Goal: Transaction & Acquisition: Purchase product/service

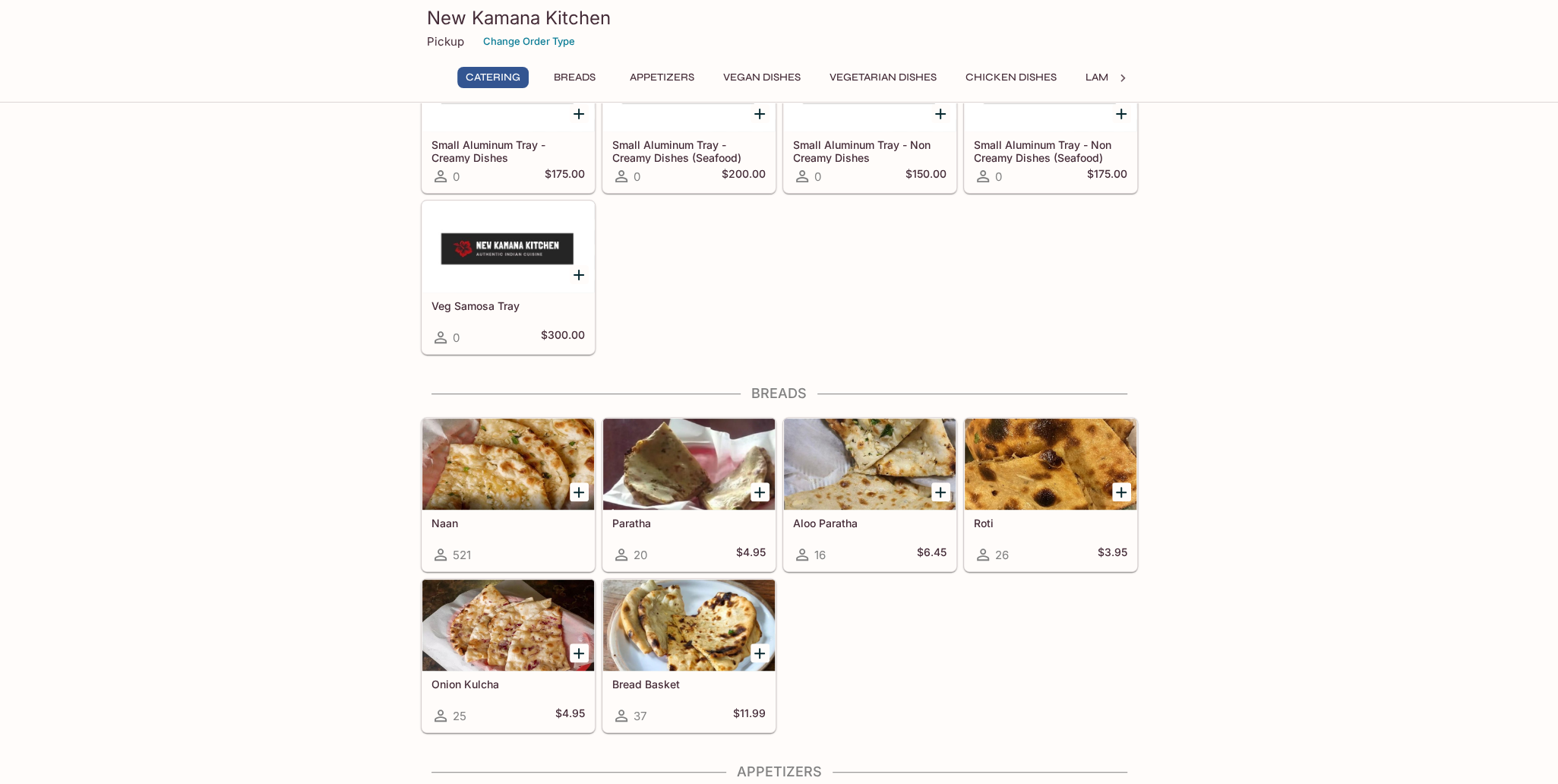
scroll to position [304, 0]
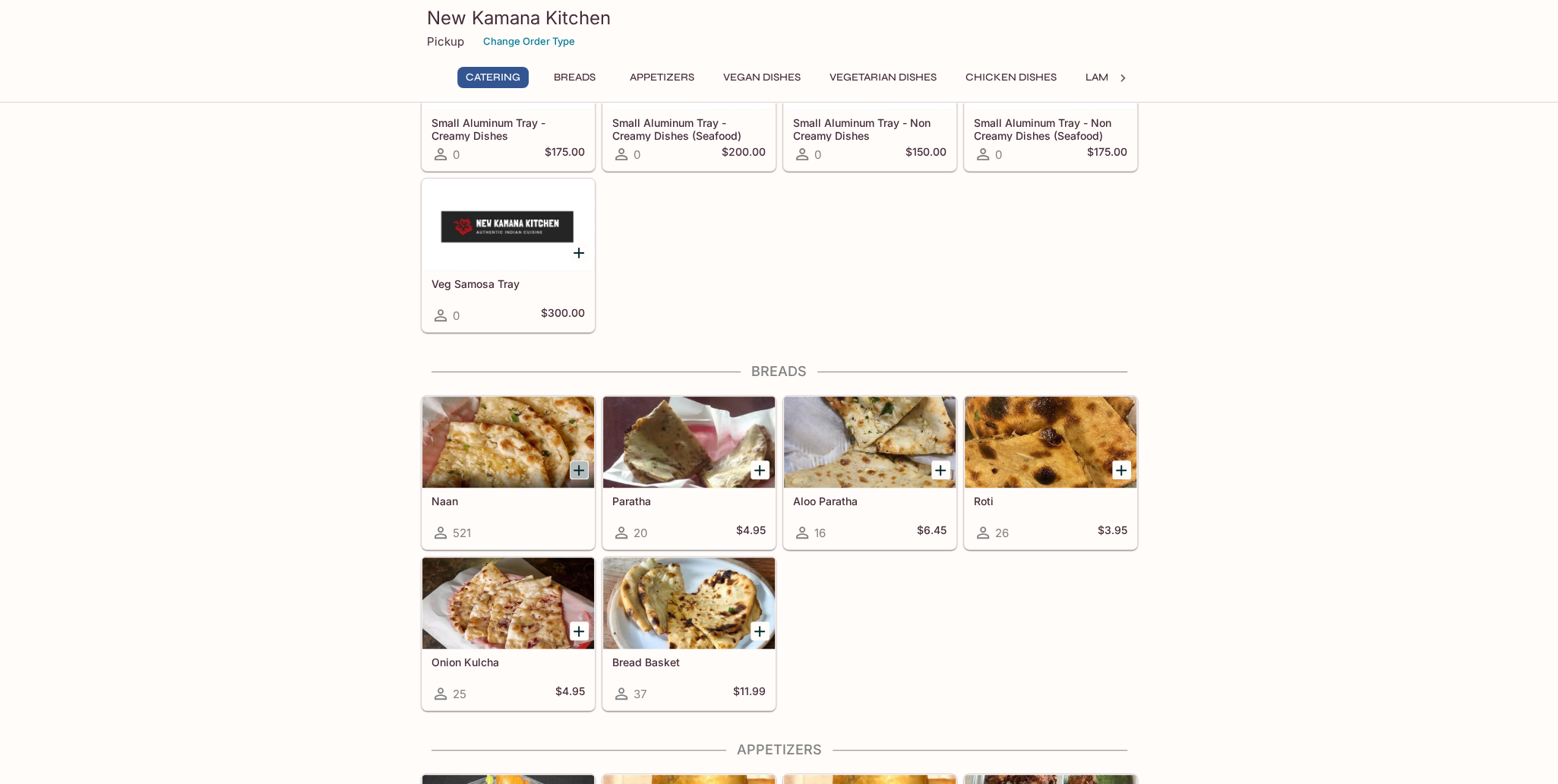
click at [575, 470] on icon "Add Naan" at bounding box center [579, 469] width 19 height 19
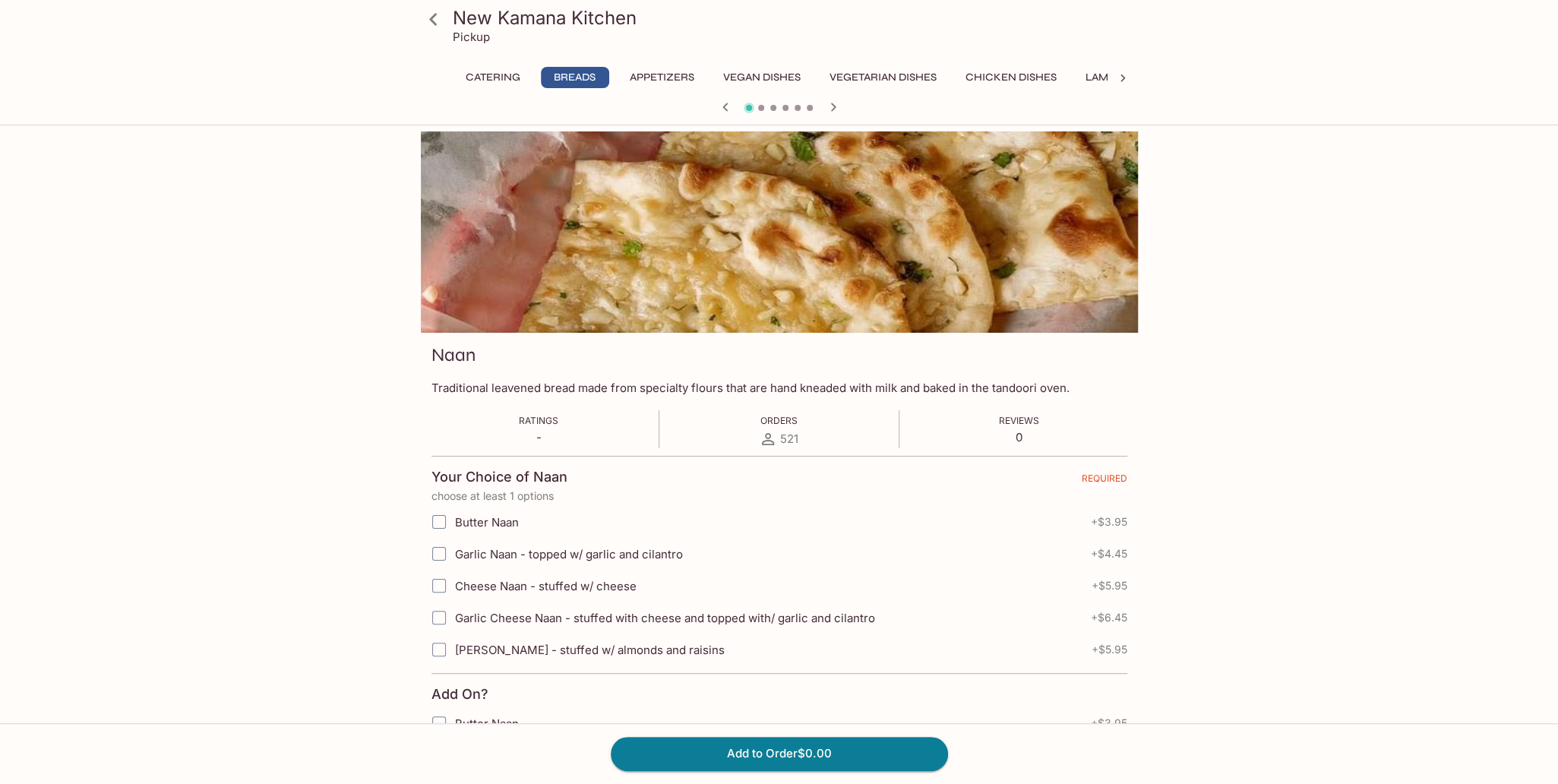
click at [489, 519] on span "Butter Naan" at bounding box center [487, 522] width 64 height 15
click at [454, 519] on input "Butter Naan" at bounding box center [439, 522] width 31 height 31
checkbox input "true"
click at [712, 750] on button "Add to Order $3.95" at bounding box center [779, 753] width 337 height 33
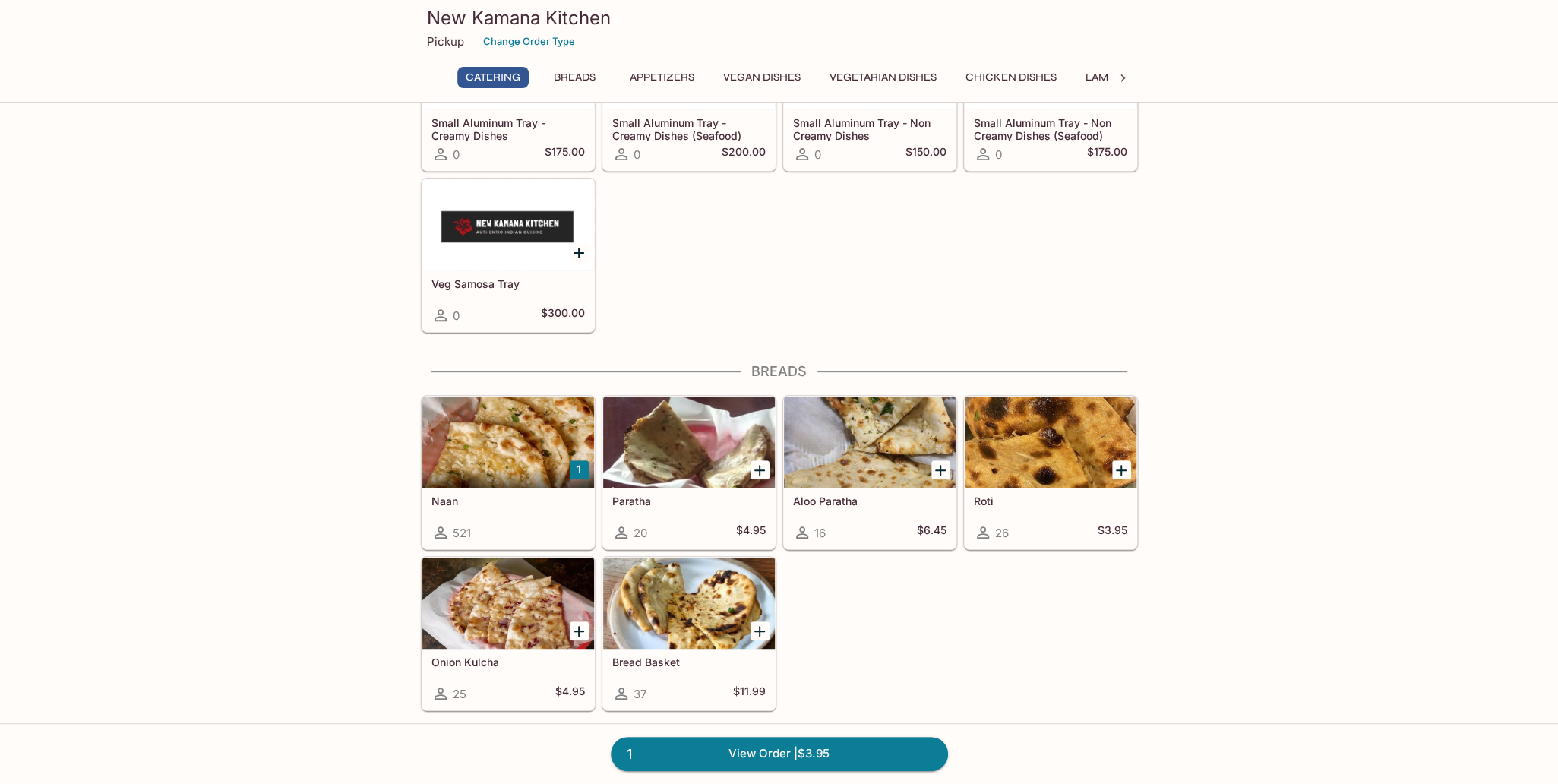
scroll to position [607, 0]
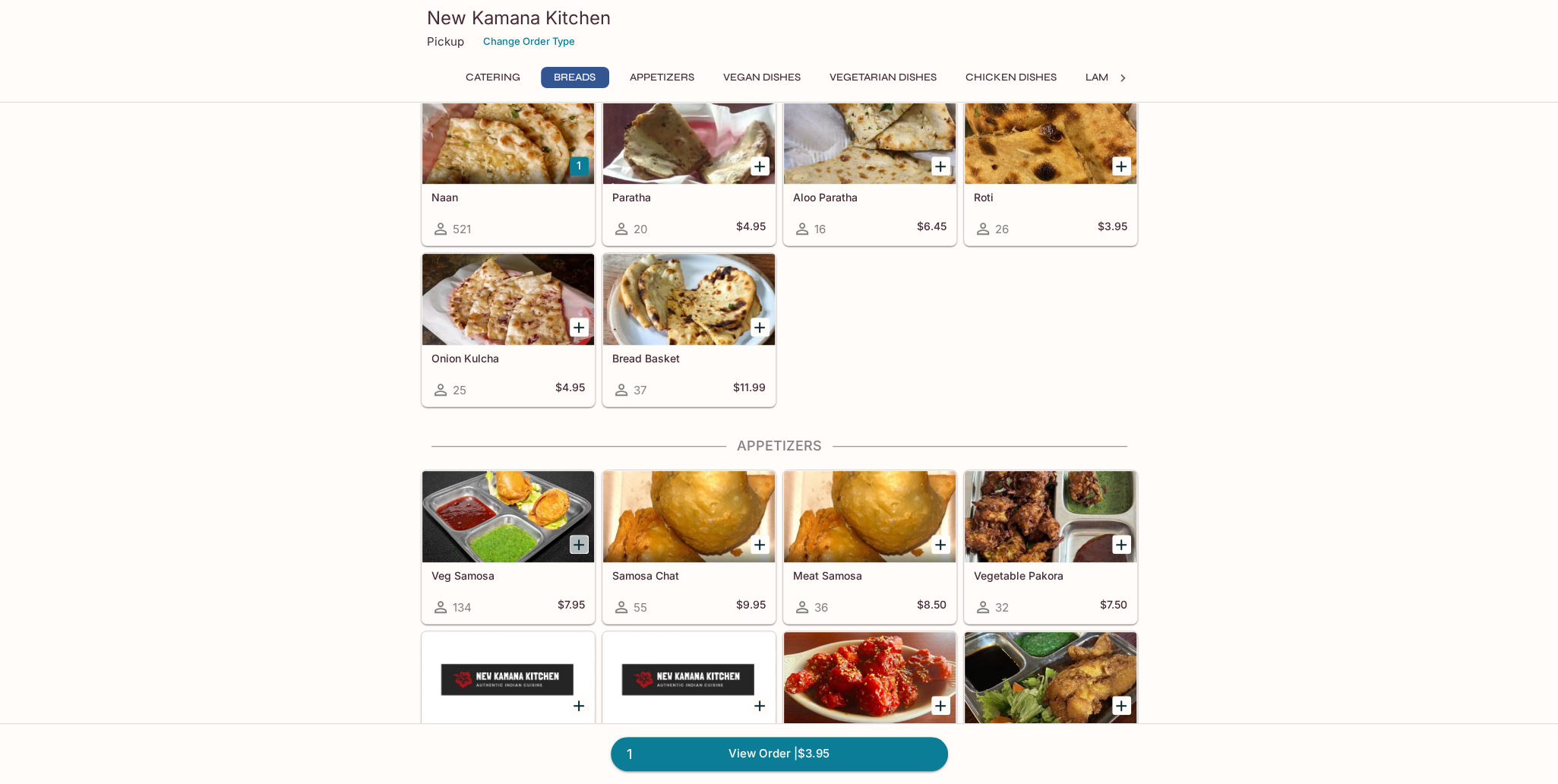
click at [574, 540] on icon "Add Veg Samosa" at bounding box center [579, 544] width 19 height 19
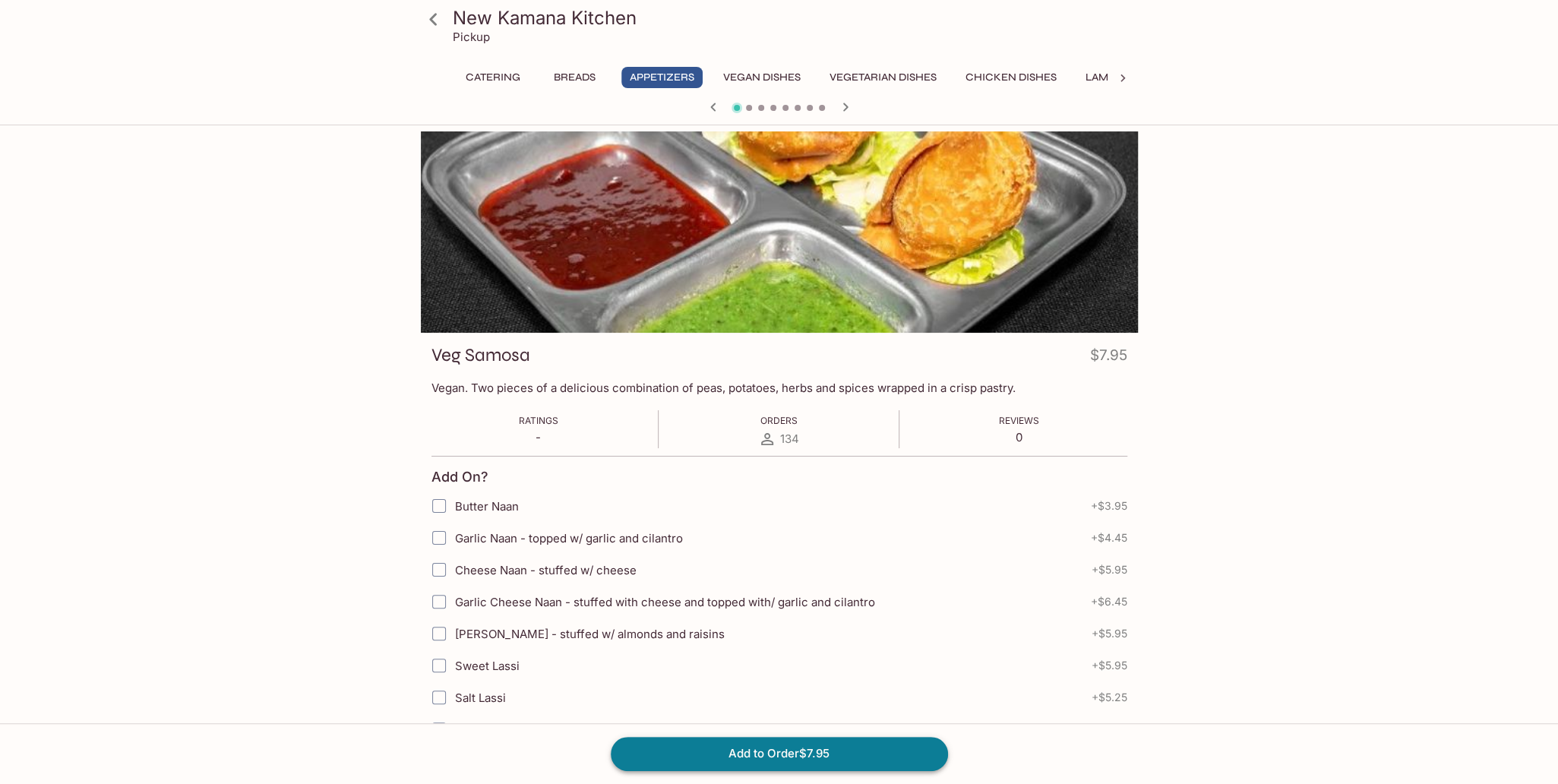
click at [760, 757] on button "Add to Order $7.95" at bounding box center [779, 753] width 337 height 33
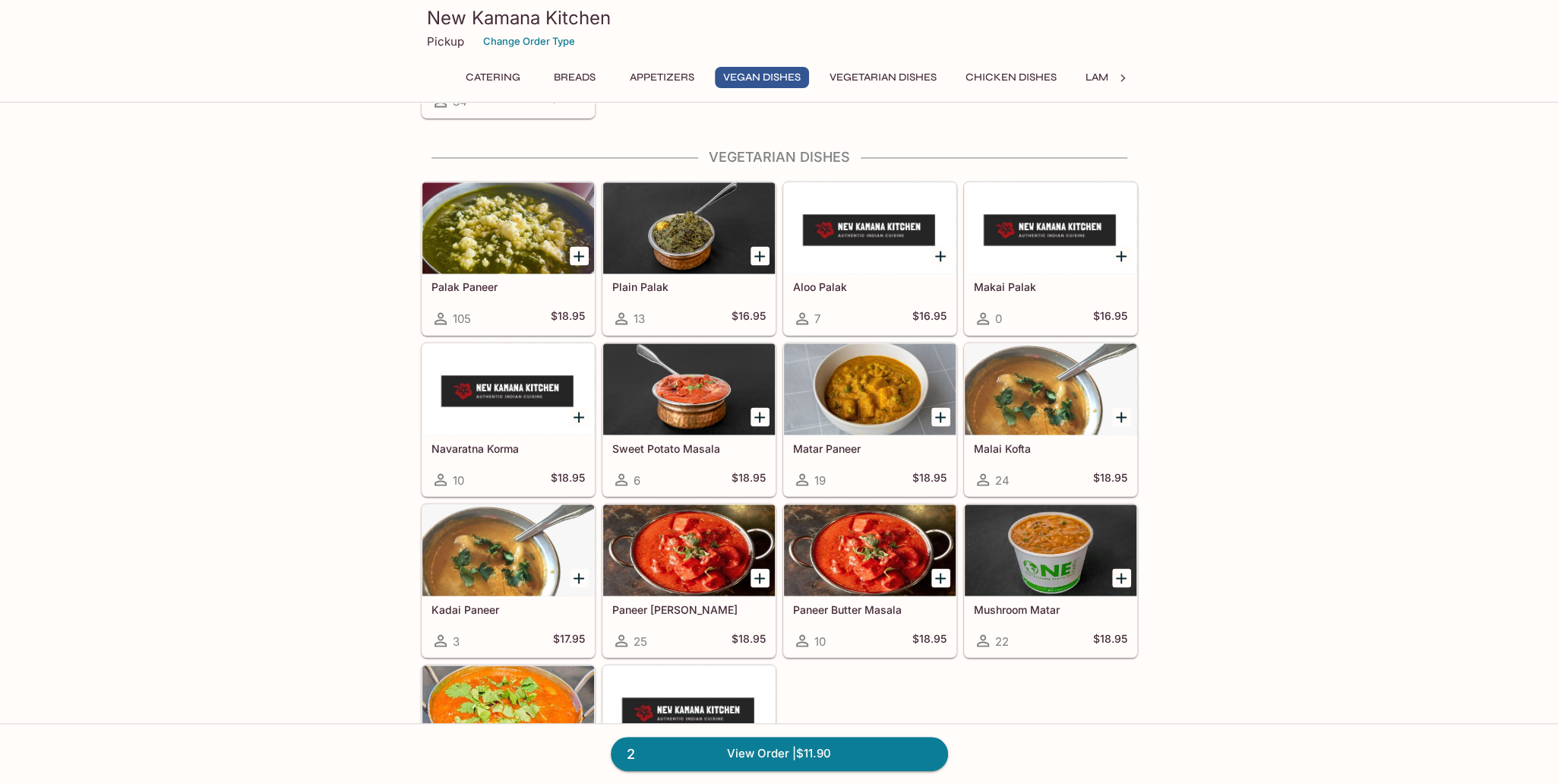
scroll to position [2506, 0]
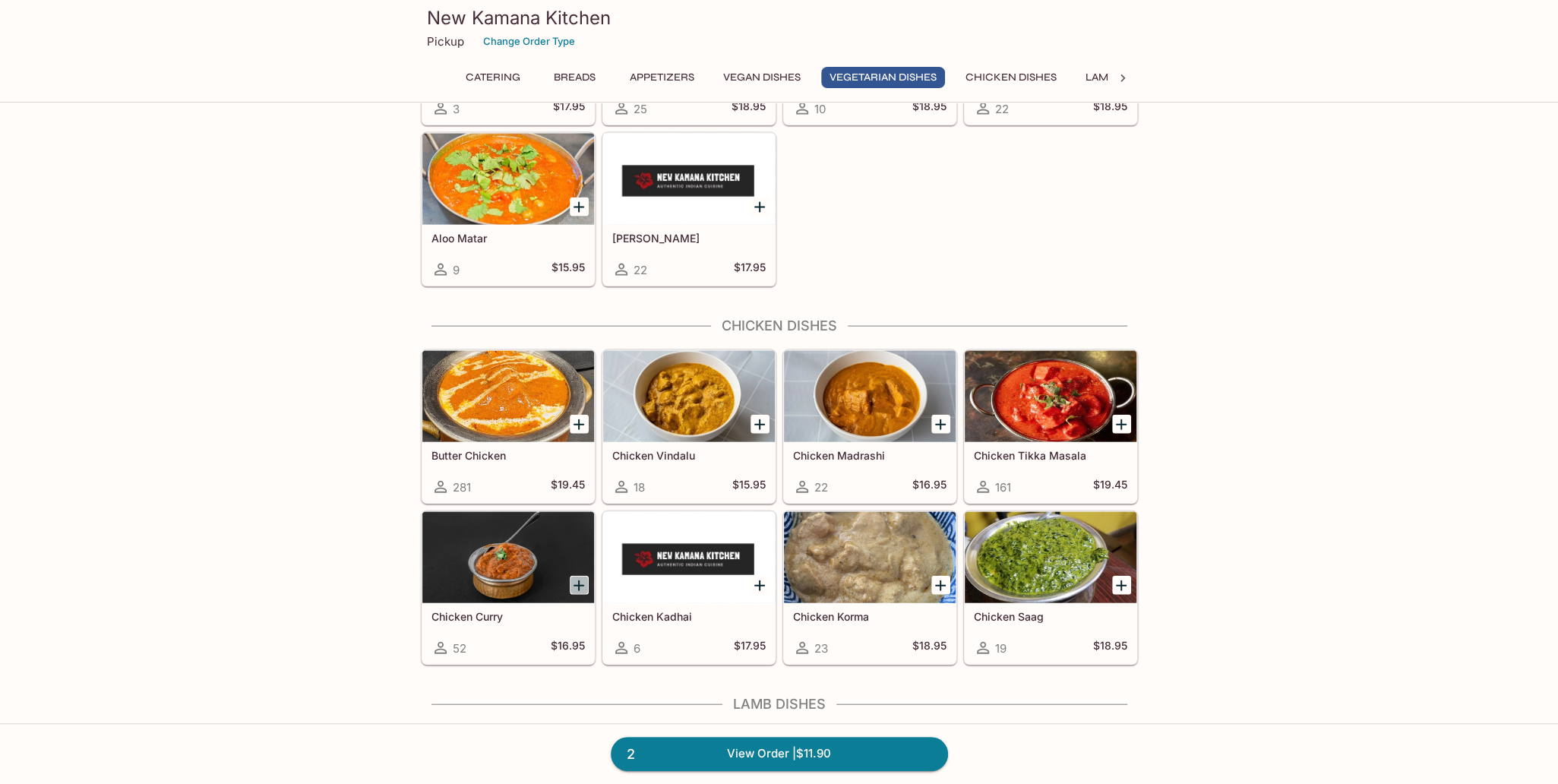
click at [585, 577] on icon "Add Chicken Curry" at bounding box center [579, 586] width 19 height 19
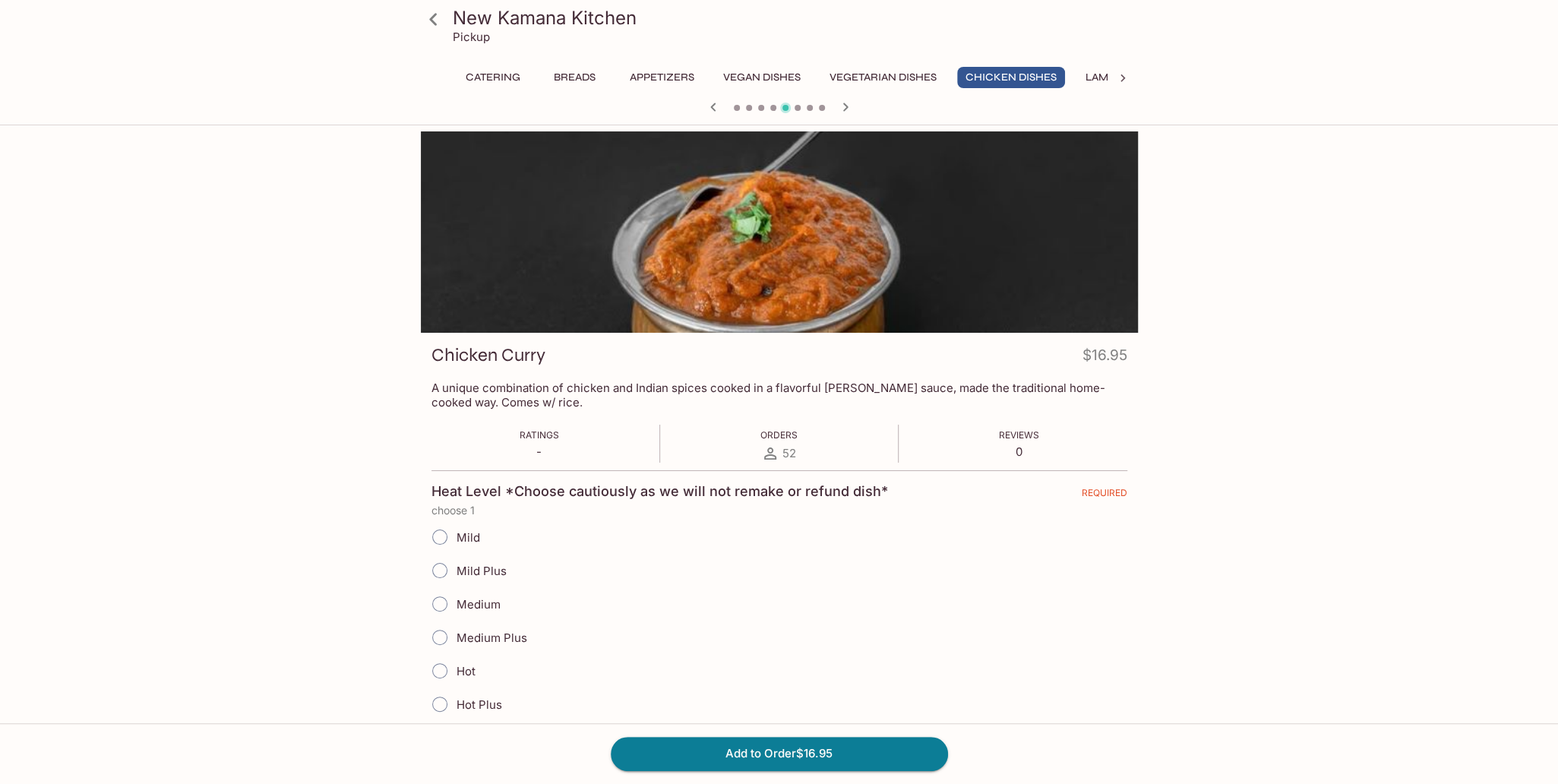
click at [493, 566] on span "Mild Plus" at bounding box center [482, 571] width 50 height 15
click at [440, 571] on input "Mild Plus" at bounding box center [440, 570] width 32 height 32
radio input "true"
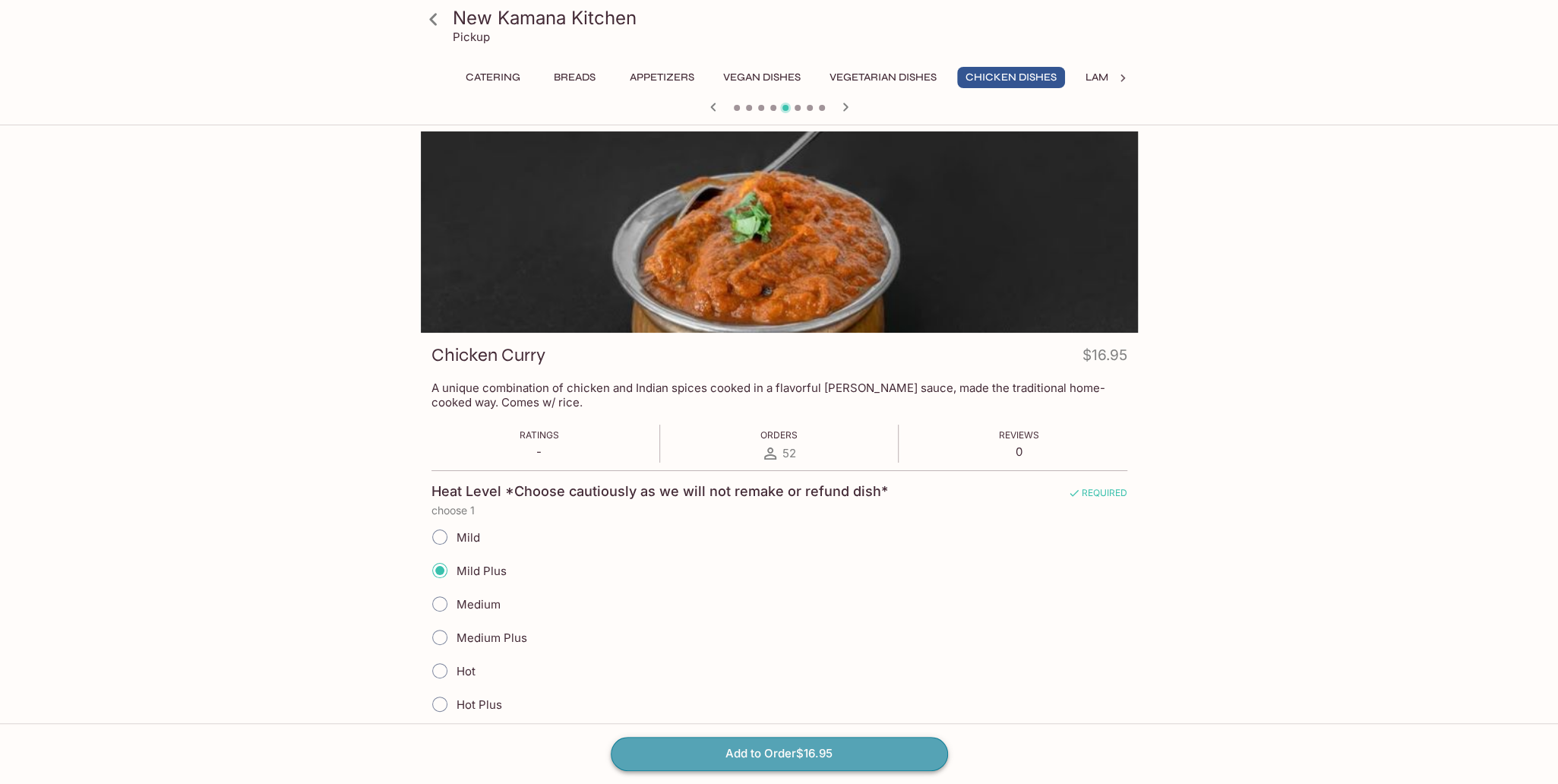
click at [693, 741] on button "Add to Order $16.95" at bounding box center [779, 753] width 337 height 33
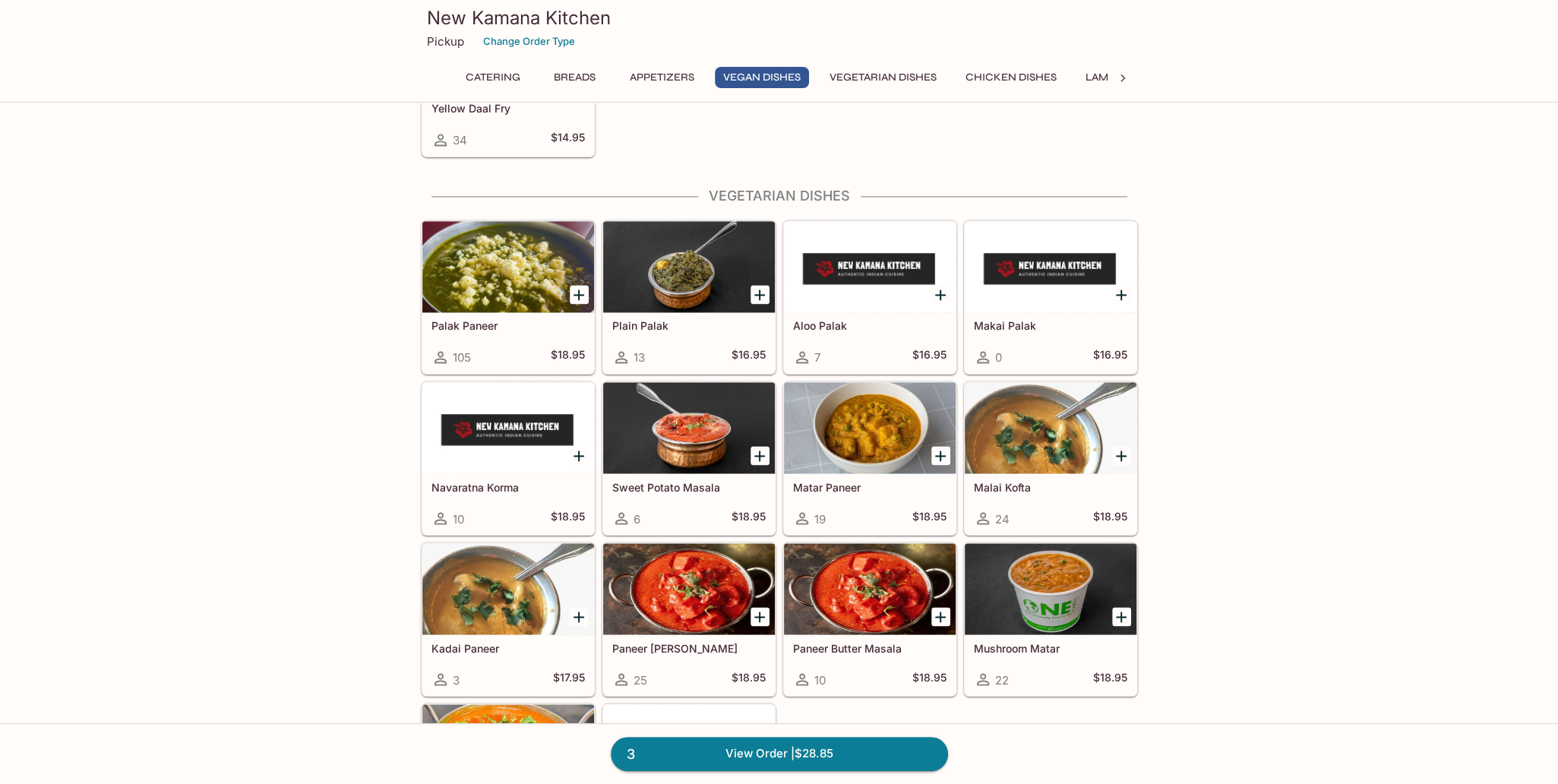
scroll to position [1975, 0]
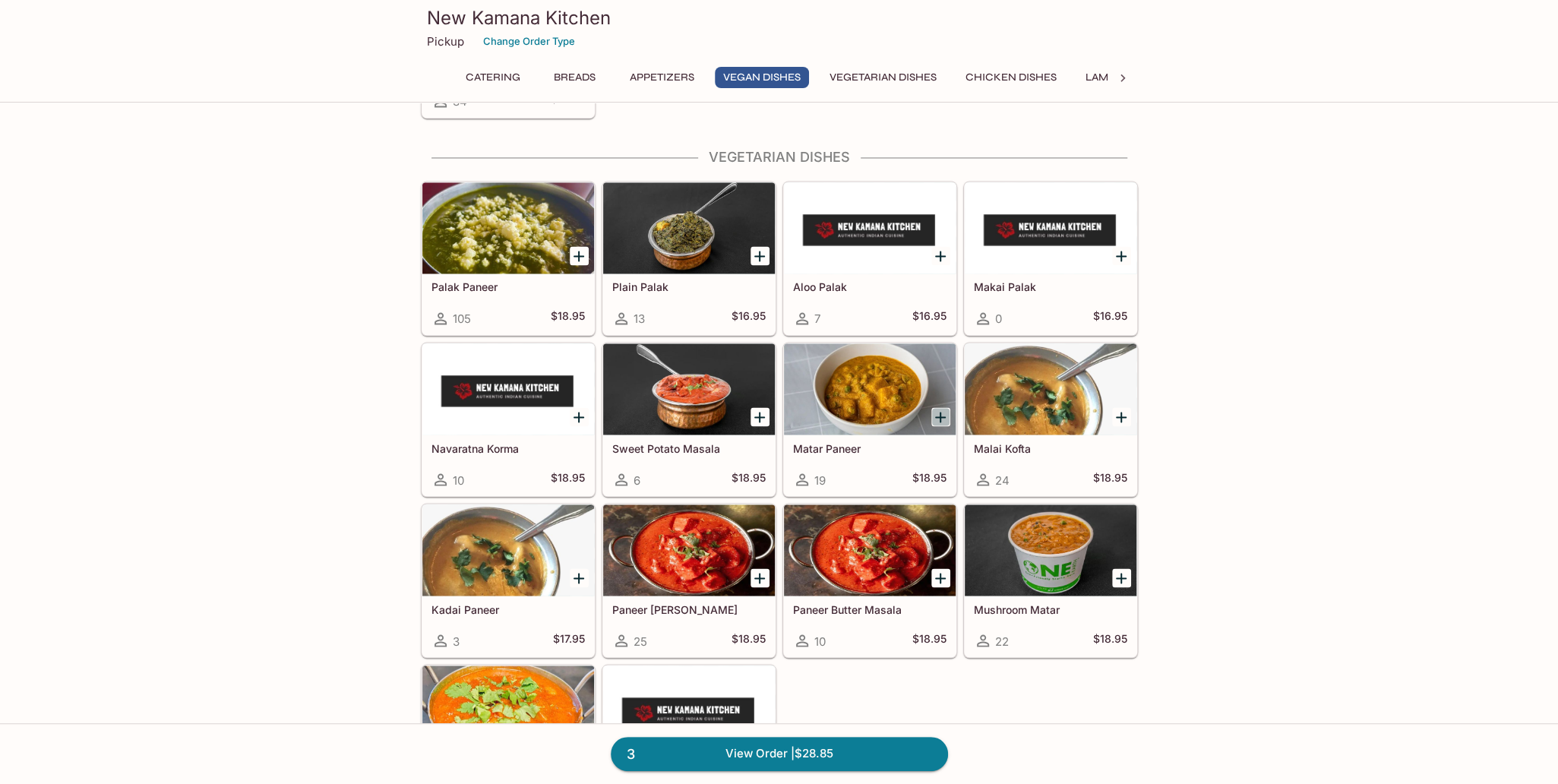
click at [937, 408] on icon "Add Matar Paneer" at bounding box center [940, 417] width 19 height 19
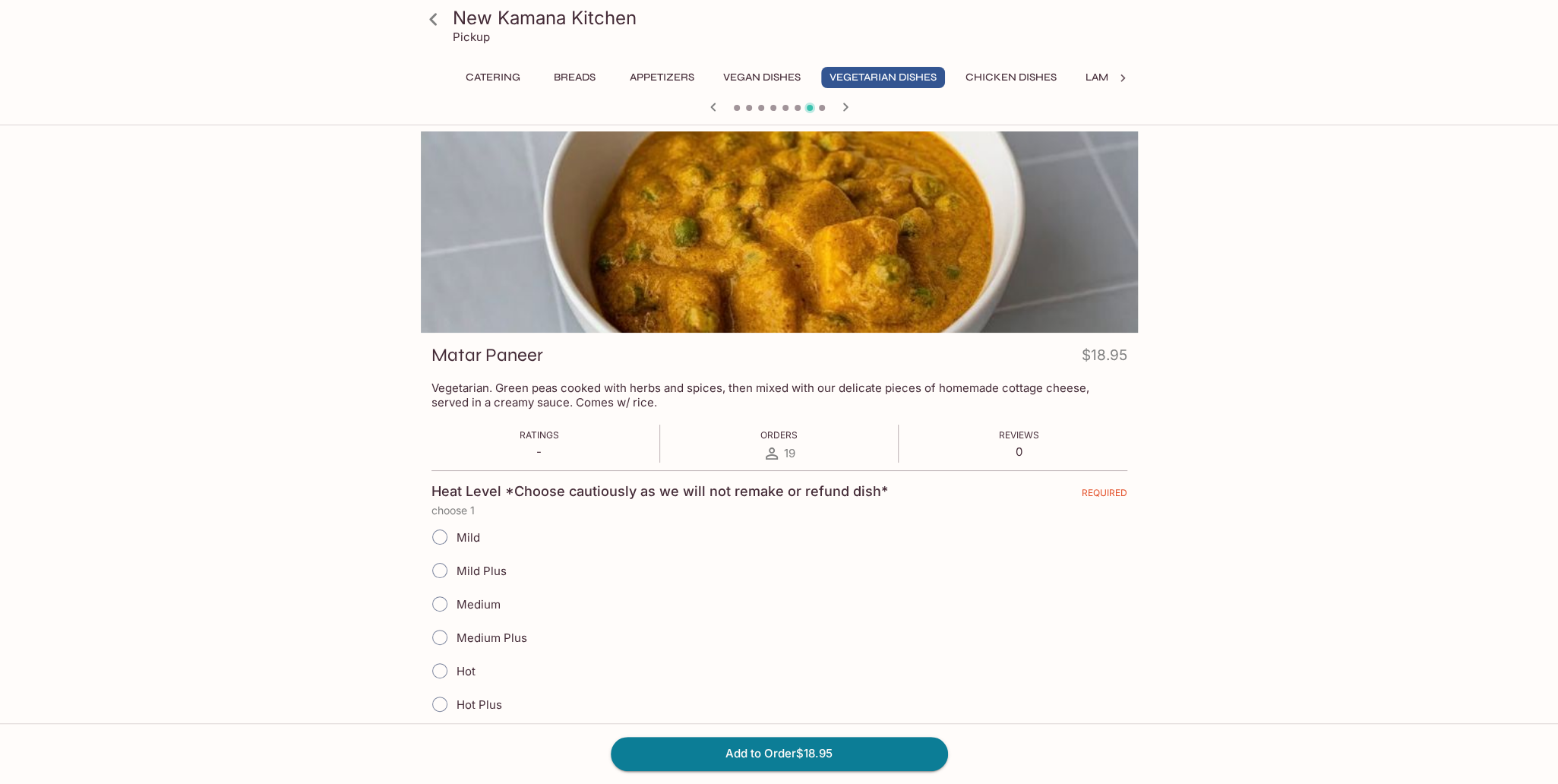
click at [470, 668] on span "Hot" at bounding box center [466, 671] width 19 height 15
click at [456, 668] on input "Hot" at bounding box center [440, 671] width 32 height 32
radio input "true"
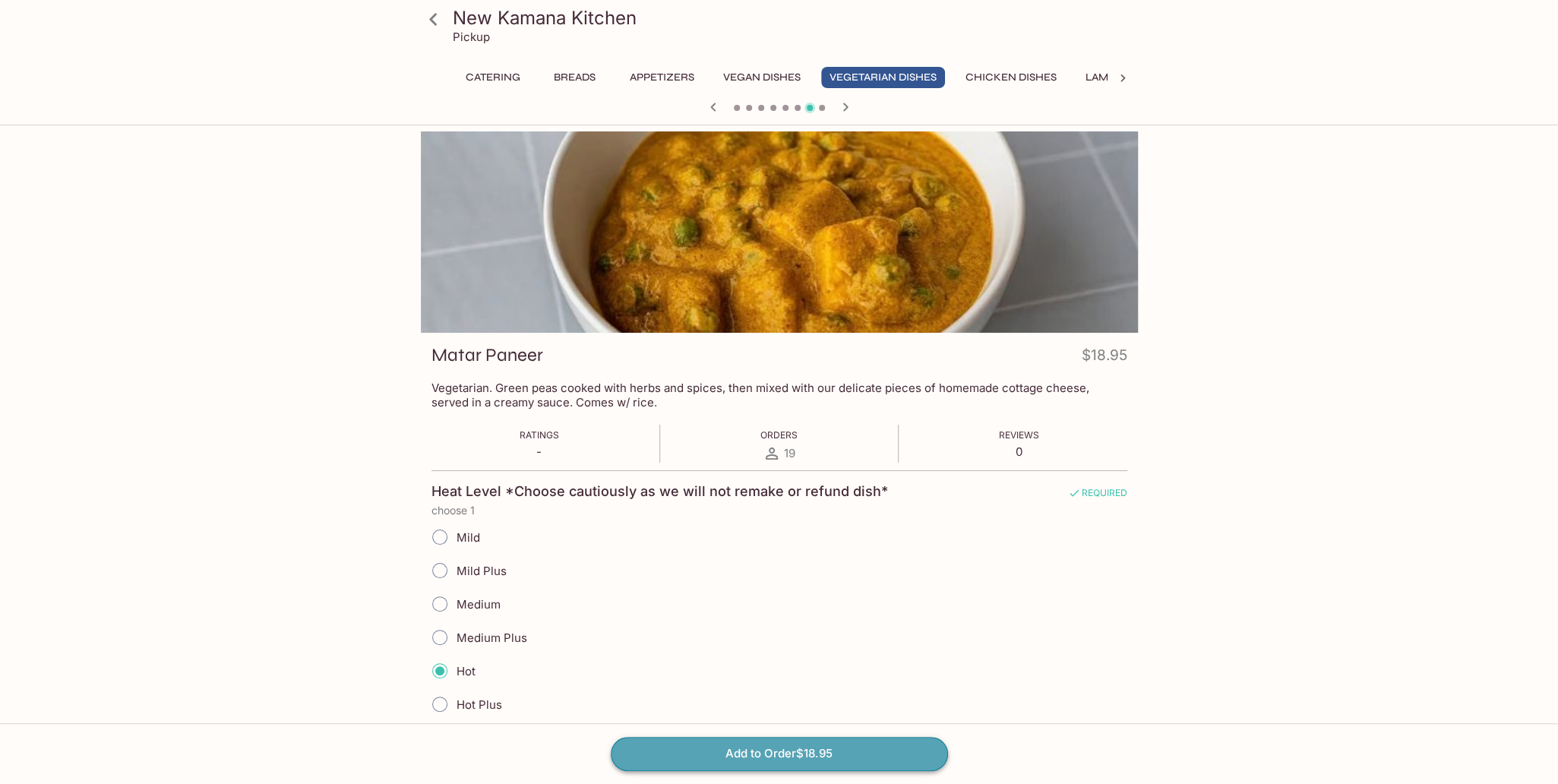
click at [743, 751] on button "Add to Order $18.95" at bounding box center [779, 753] width 337 height 33
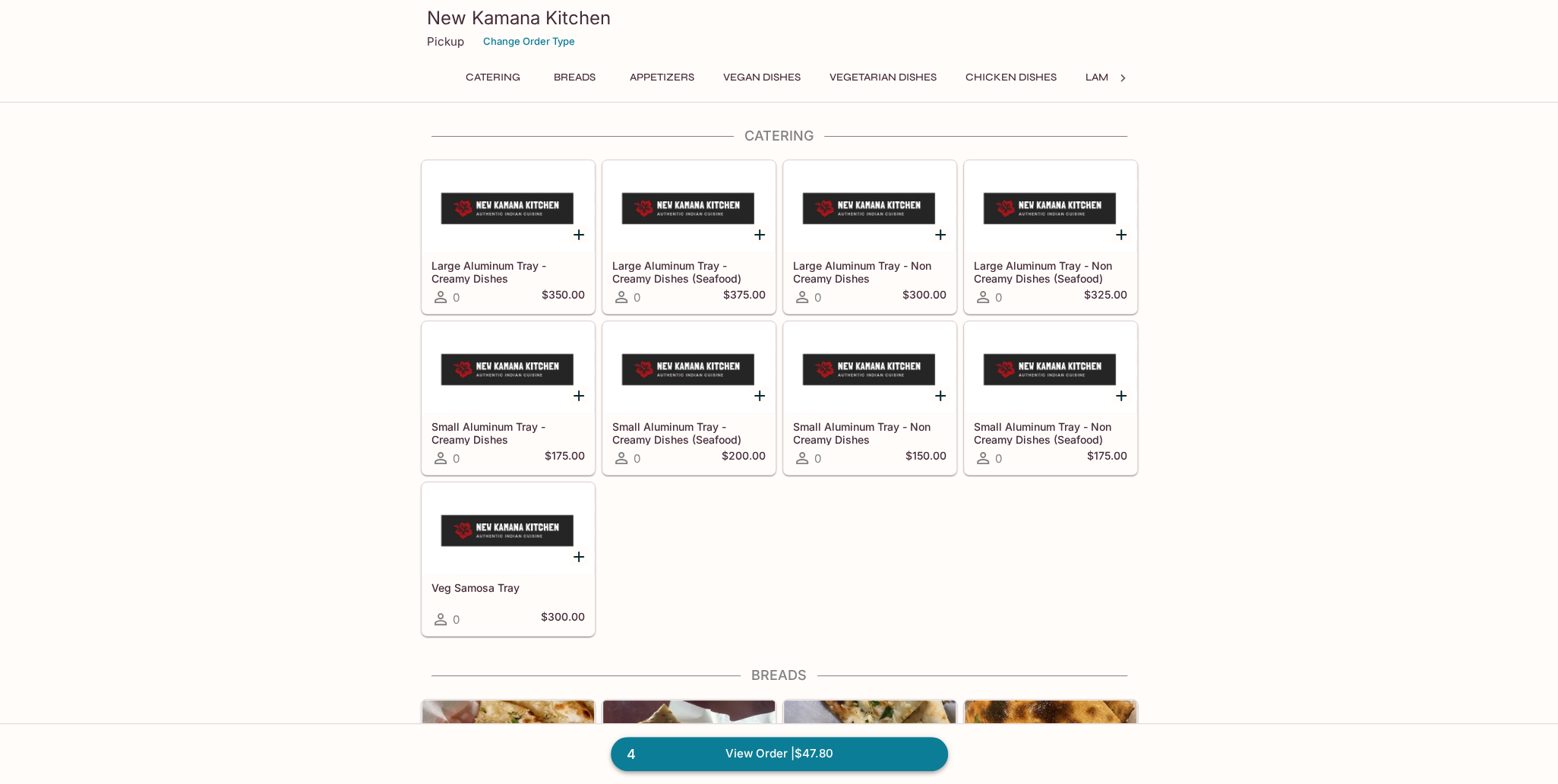
click at [753, 758] on link "4 View Order | $47.80" at bounding box center [779, 753] width 337 height 33
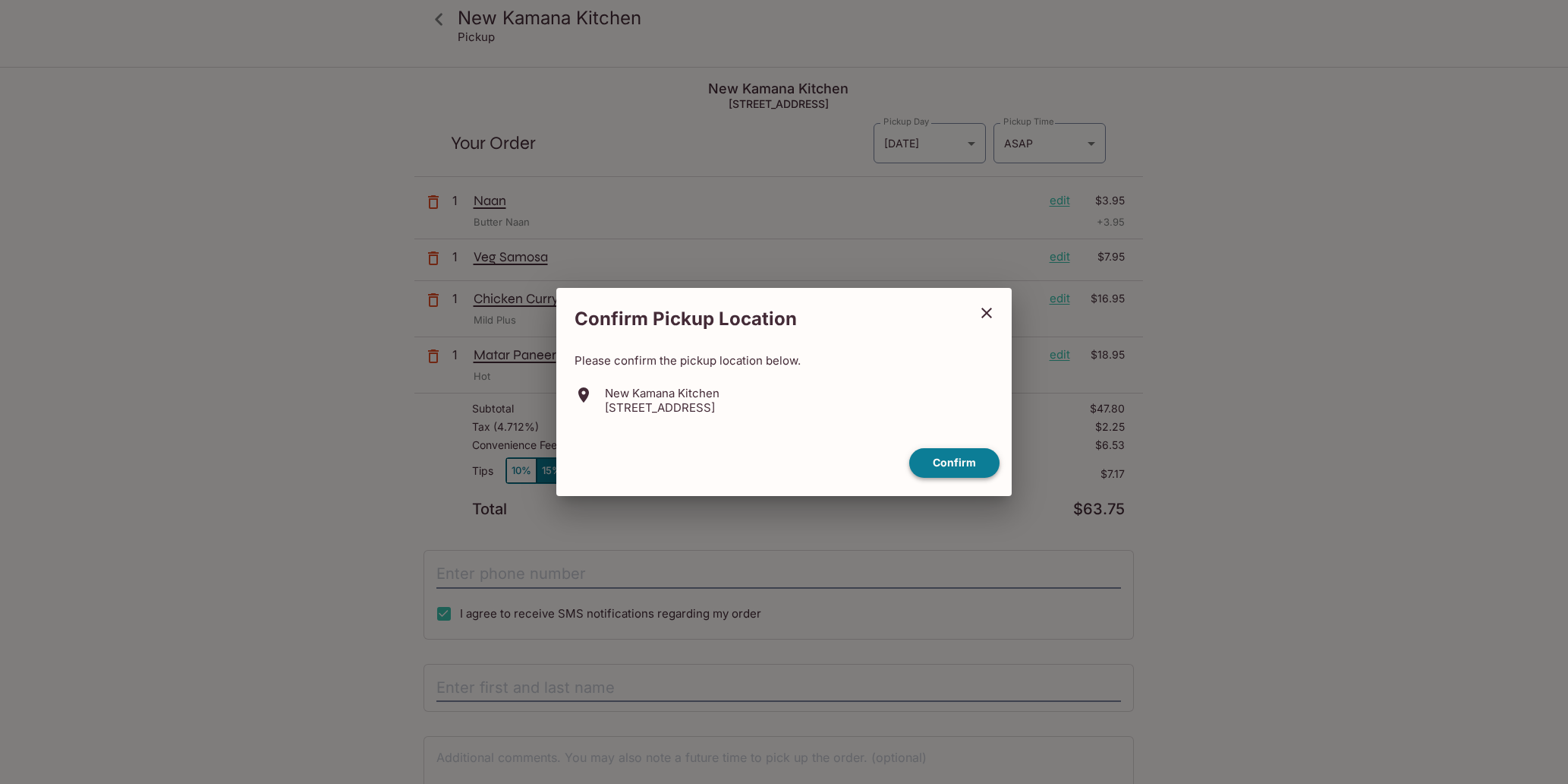
click at [967, 470] on button "Confirm" at bounding box center [955, 462] width 90 height 30
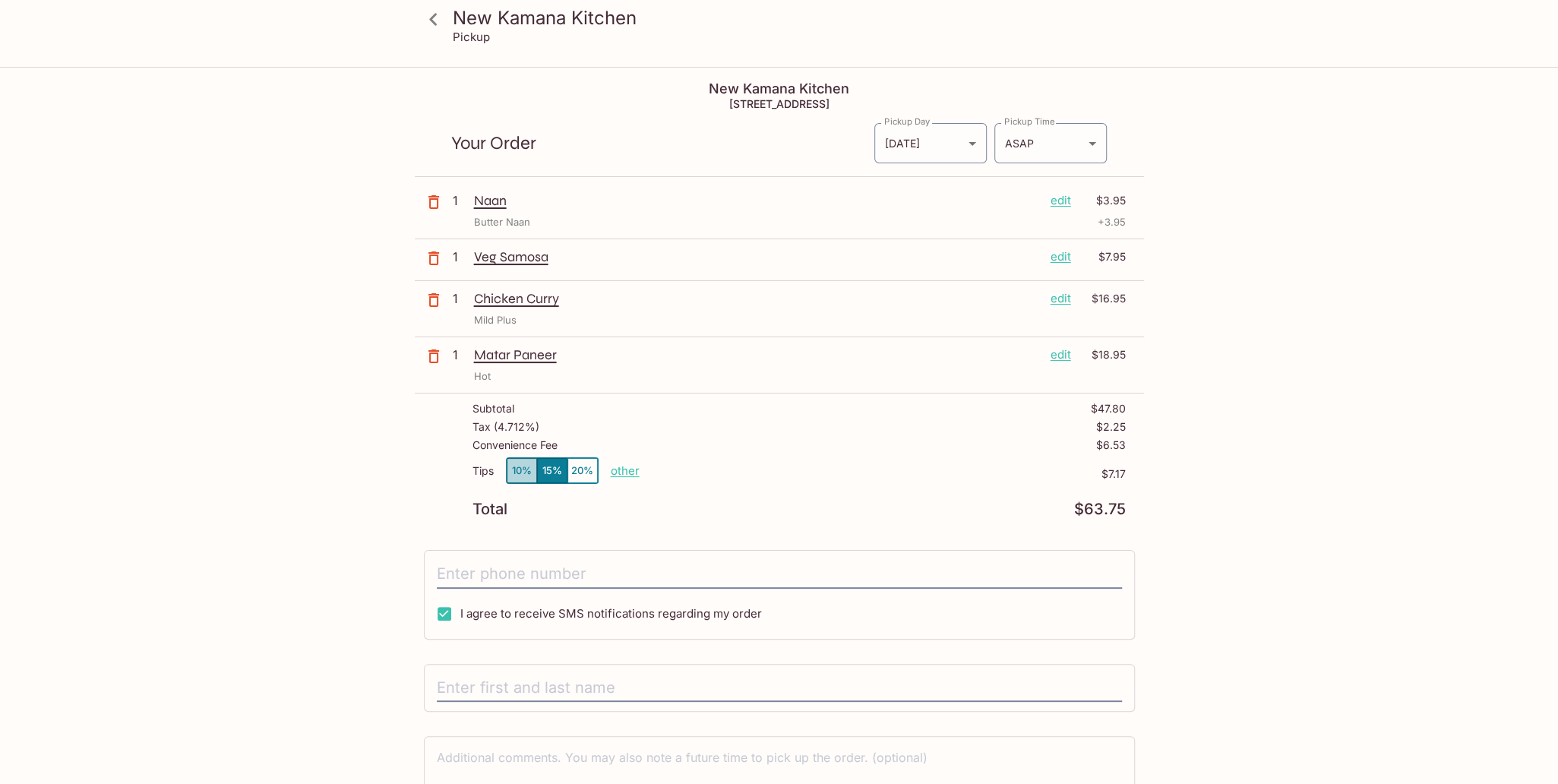
click at [510, 461] on button "10%" at bounding box center [522, 470] width 31 height 25
click at [533, 565] on input "tel" at bounding box center [779, 574] width 685 height 29
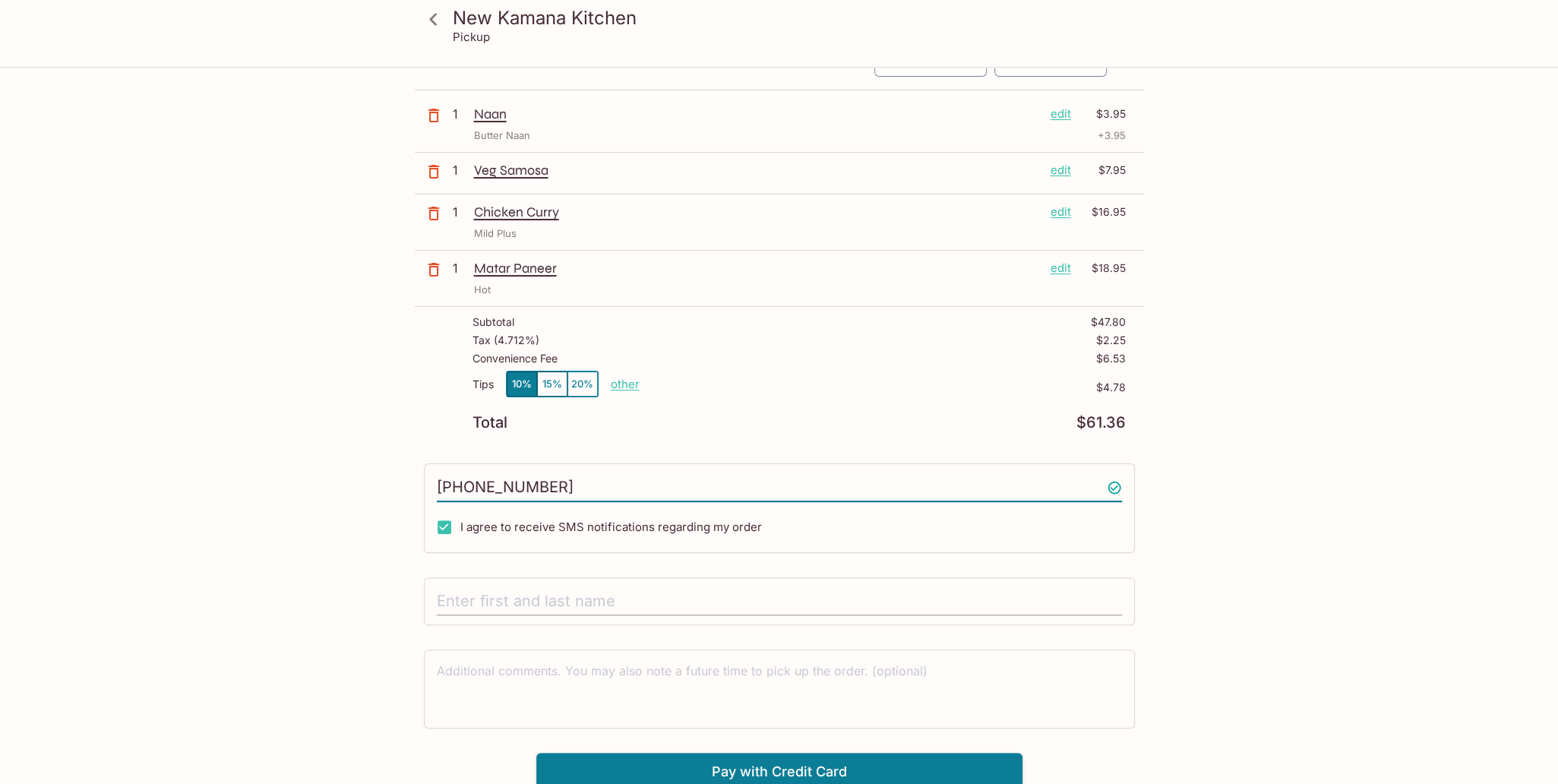
scroll to position [88, 0]
type input "[PHONE_NUMBER]"
click at [532, 586] on input "text" at bounding box center [779, 600] width 685 height 29
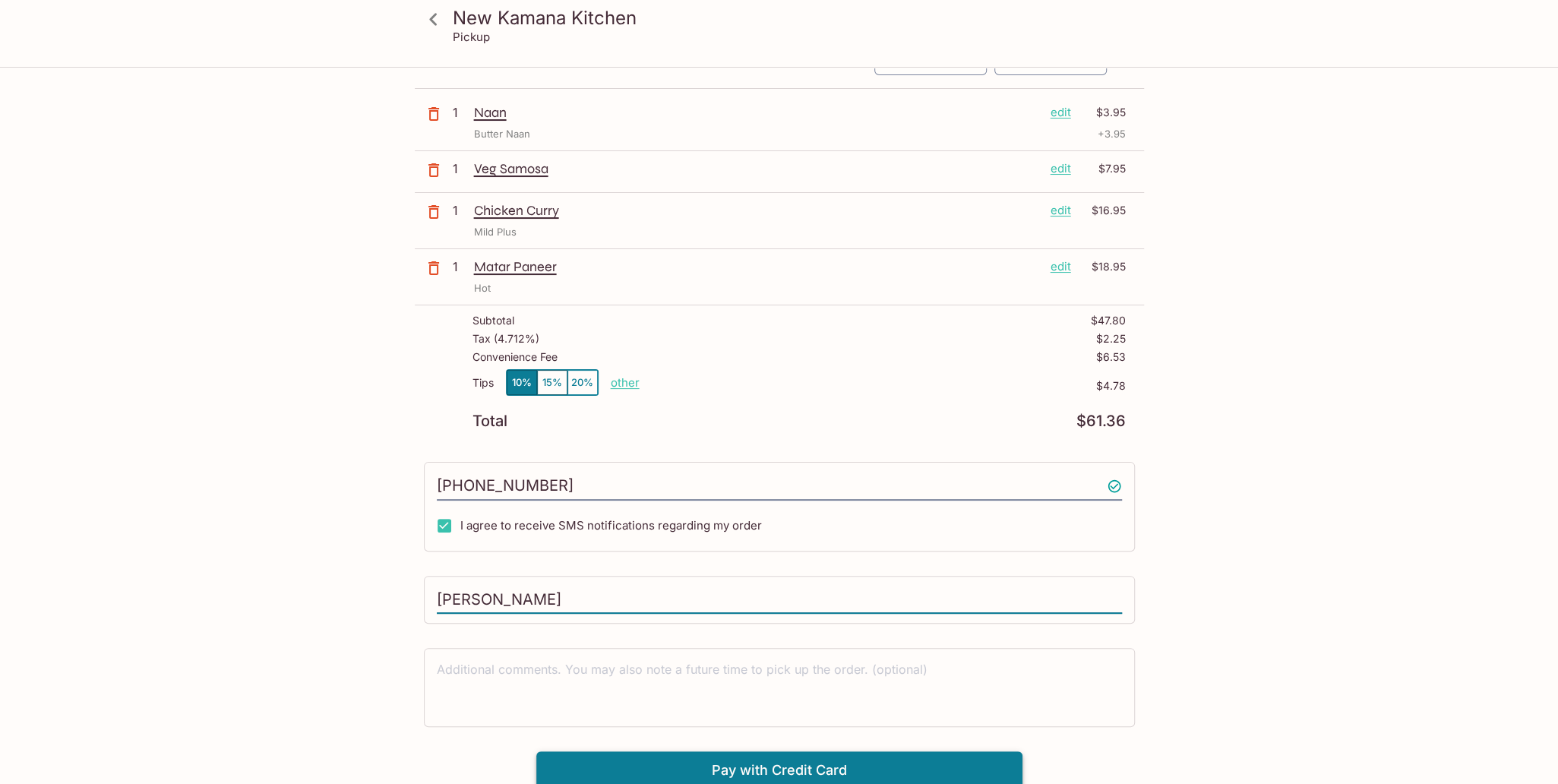
type input "[PERSON_NAME]"
click at [735, 768] on button "Pay with Credit Card" at bounding box center [779, 769] width 487 height 38
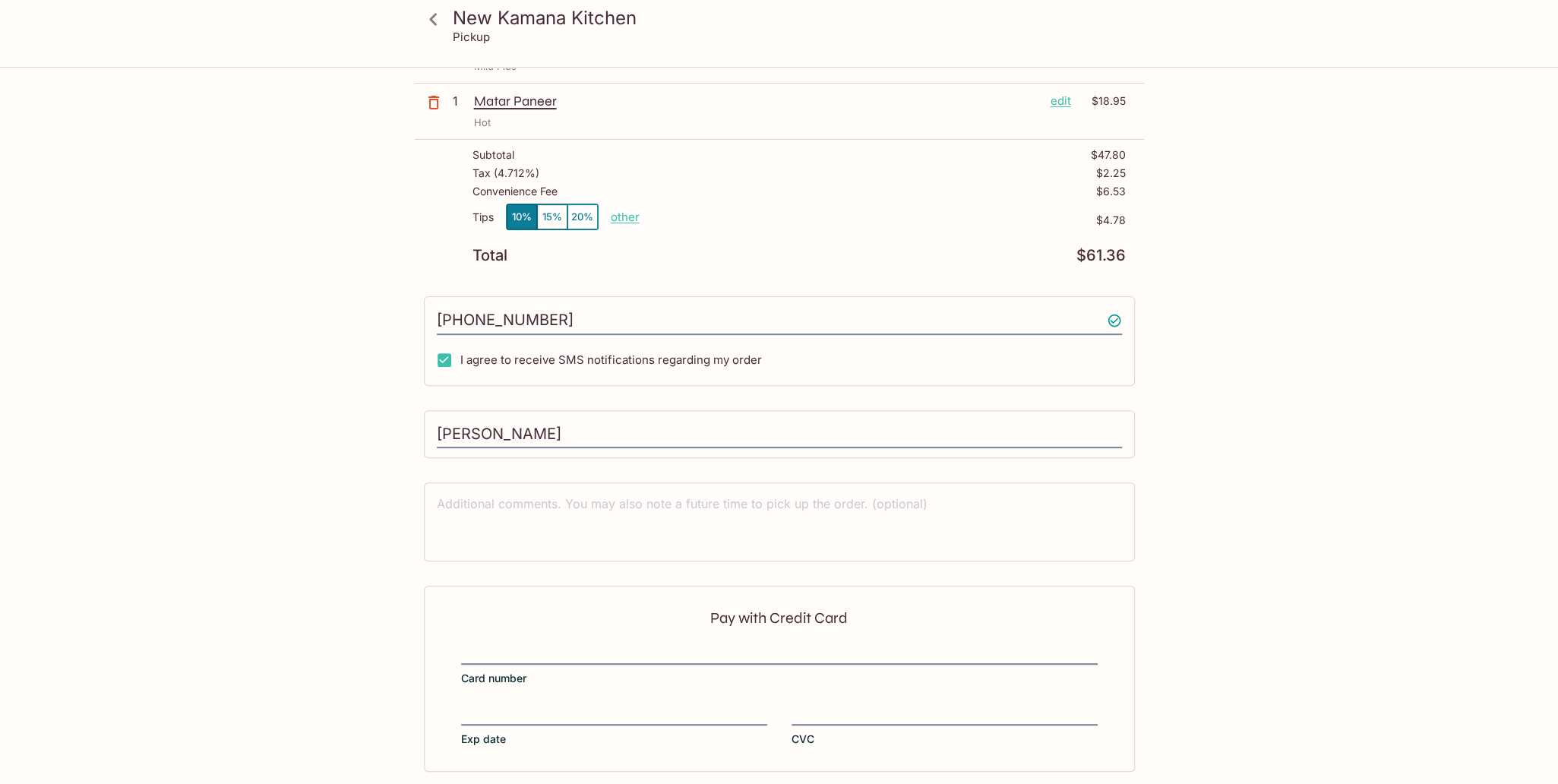
scroll to position [315, 0]
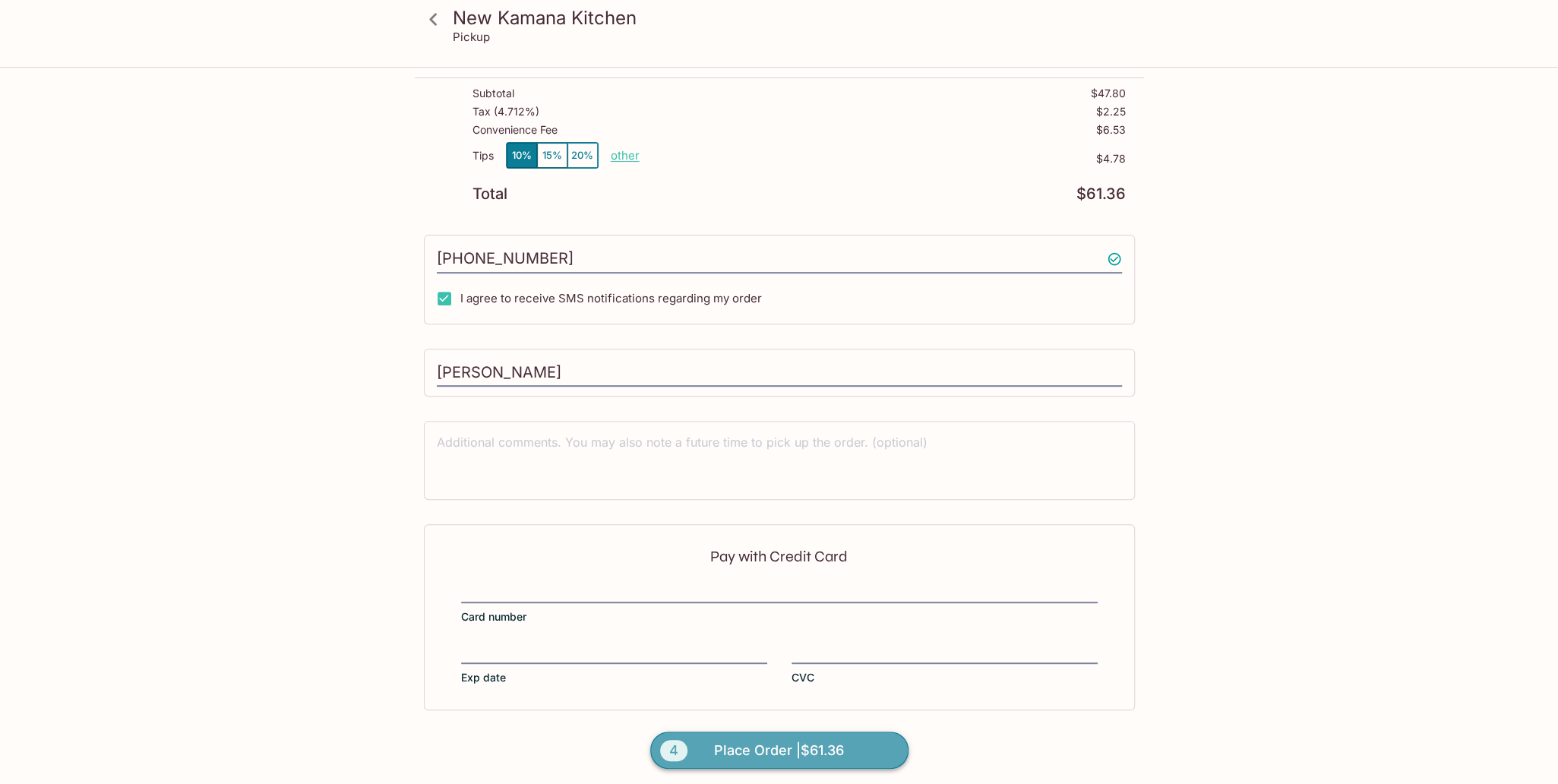
click at [825, 738] on span "Place Order | $61.36" at bounding box center [779, 750] width 130 height 24
